Goal: Task Accomplishment & Management: Complete application form

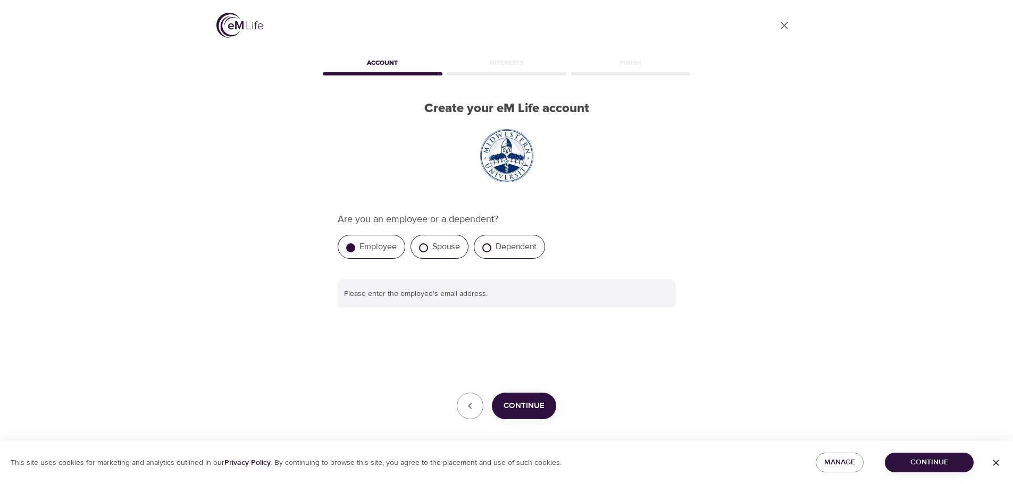
click at [524, 402] on span "Continue" at bounding box center [523, 406] width 41 height 14
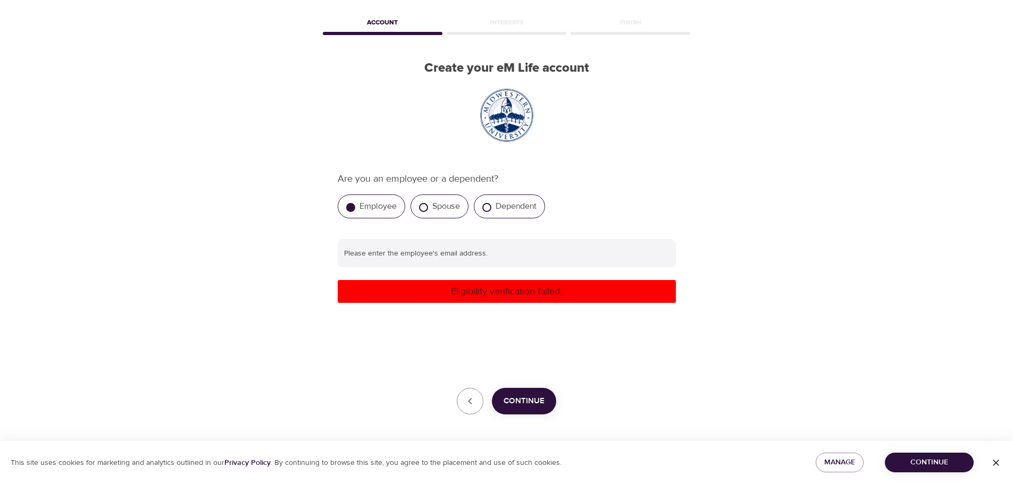
scroll to position [43, 0]
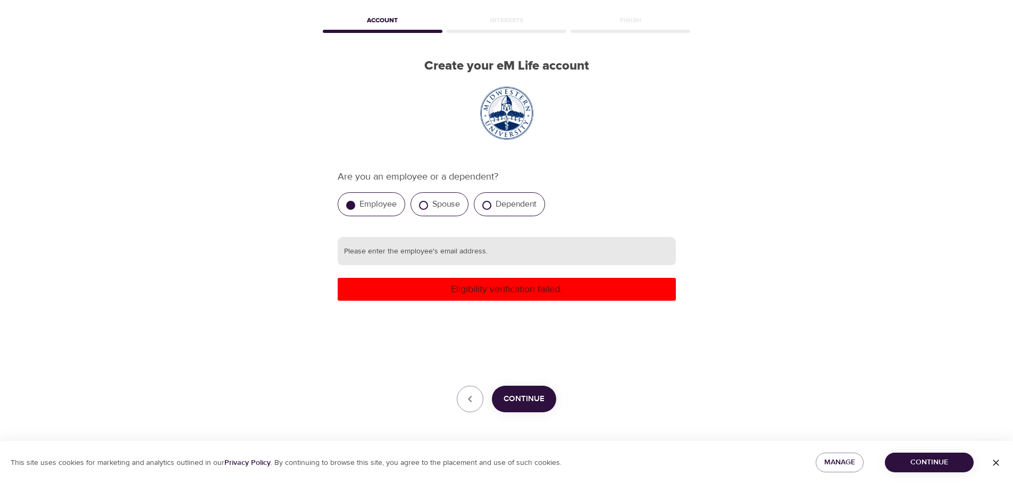
click at [484, 248] on input "text" at bounding box center [507, 251] width 338 height 29
type input "[EMAIL_ADDRESS][DOMAIN_NAME]"
click at [529, 396] on span "Continue" at bounding box center [523, 399] width 41 height 14
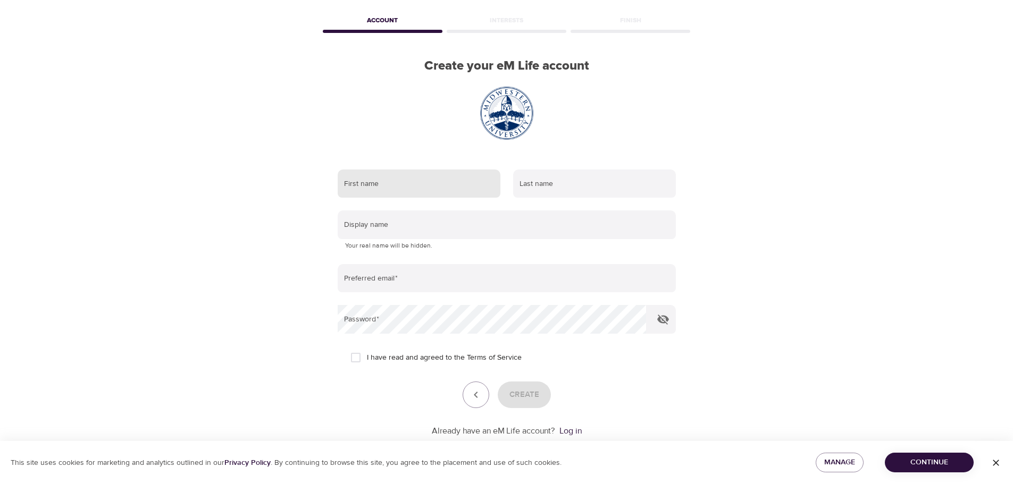
click at [378, 188] on input "text" at bounding box center [419, 184] width 163 height 29
type input "[PERSON_NAME]"
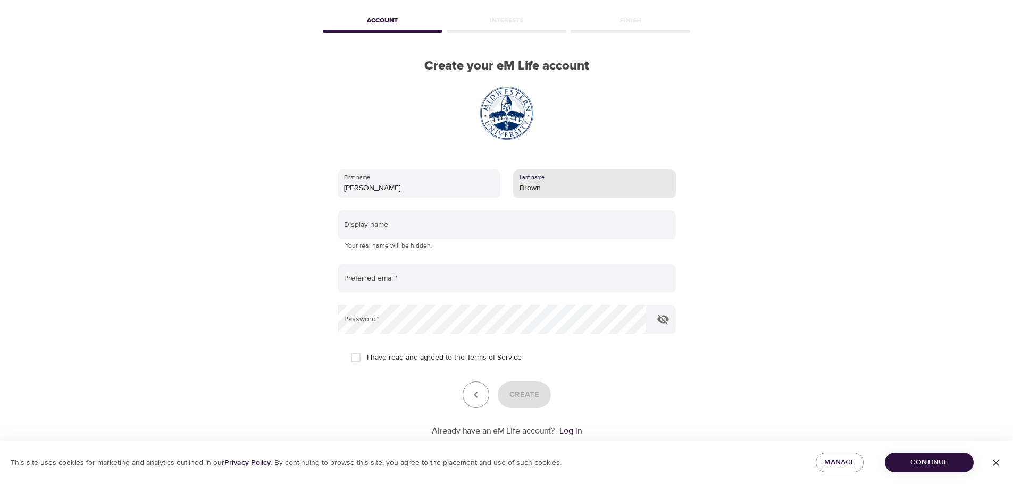
type input "Brown"
click at [356, 358] on input "I have read and agreed to the Terms of Service" at bounding box center [355, 358] width 22 height 22
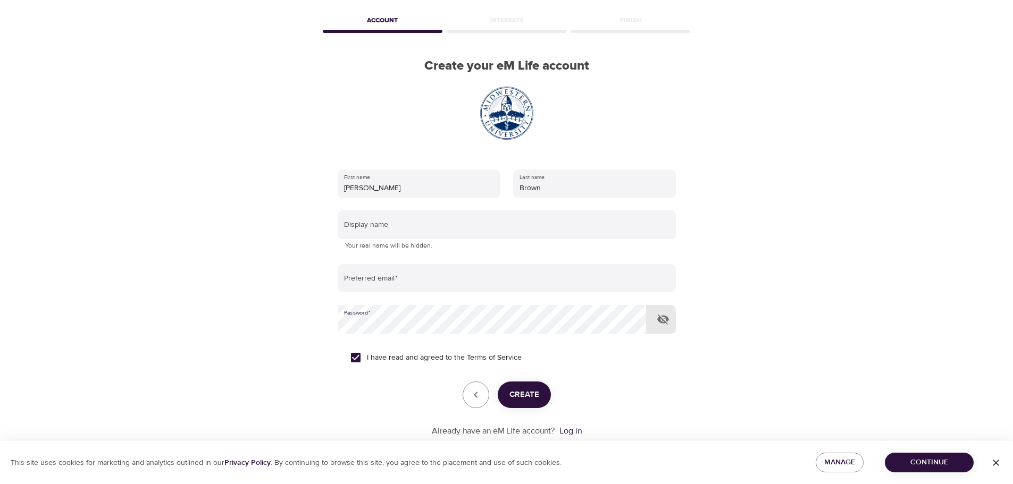
click at [355, 356] on input "I have read and agreed to the Terms of Service" at bounding box center [355, 358] width 22 height 22
checkbox input "false"
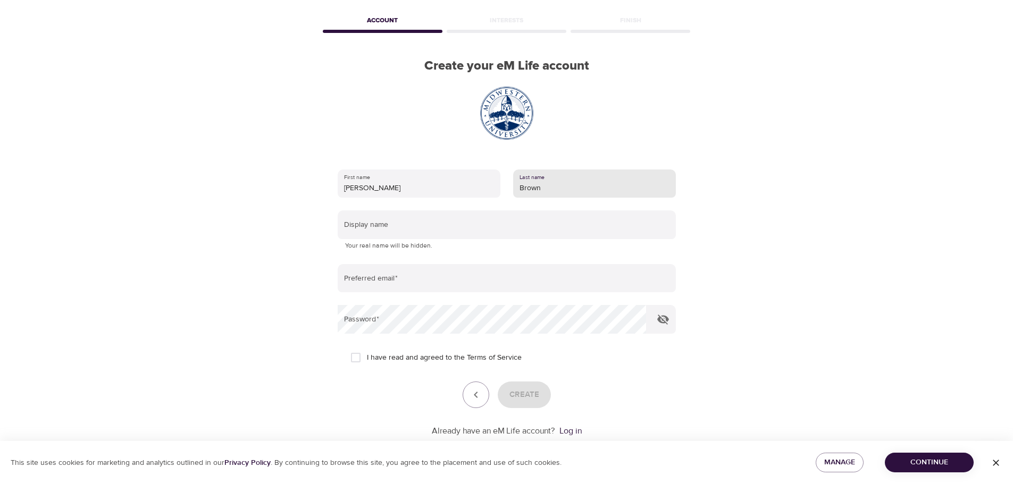
click at [565, 189] on input "Brown" at bounding box center [594, 184] width 163 height 29
type input "B"
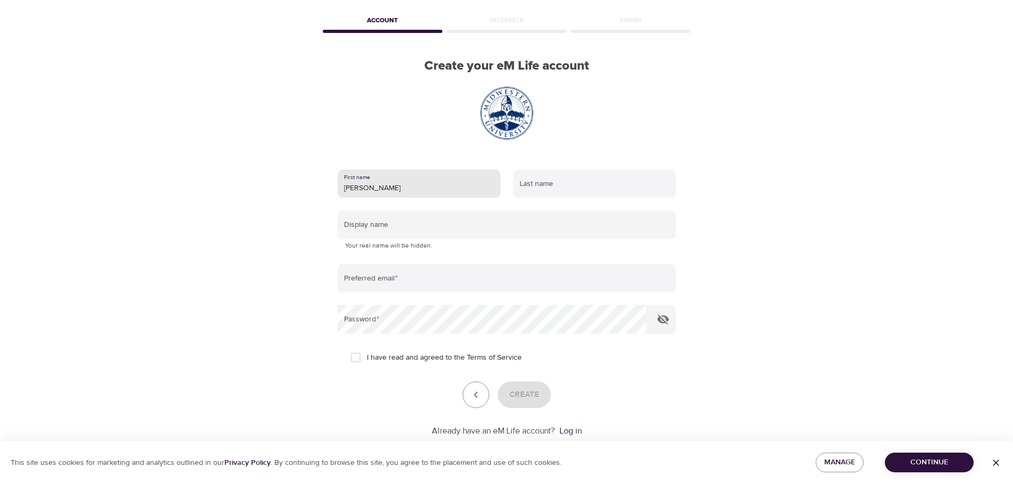
drag, startPoint x: 400, startPoint y: 195, endPoint x: 396, endPoint y: 188, distance: 7.7
click at [400, 195] on input "[PERSON_NAME]" at bounding box center [419, 184] width 163 height 29
type input "T"
